Goal: Check status

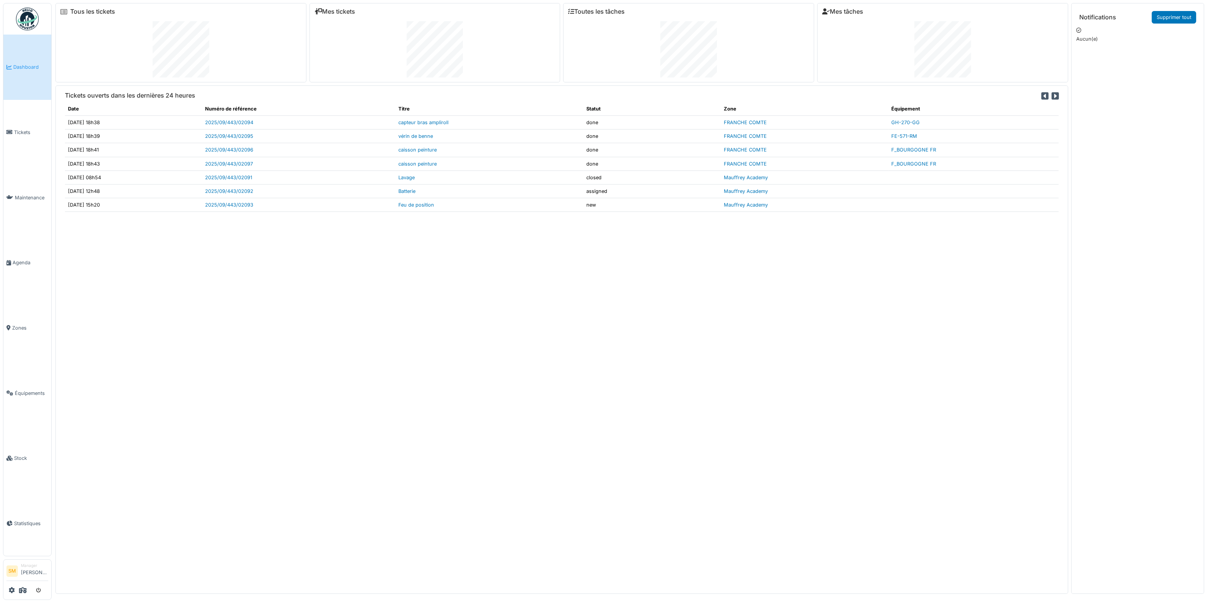
click at [30, 22] on img at bounding box center [27, 19] width 23 height 23
click at [248, 177] on link "2025/09/443/02098" at bounding box center [229, 178] width 48 height 6
click at [432, 190] on link "Feu de position" at bounding box center [416, 193] width 36 height 6
